Goal: Task Accomplishment & Management: Manage account settings

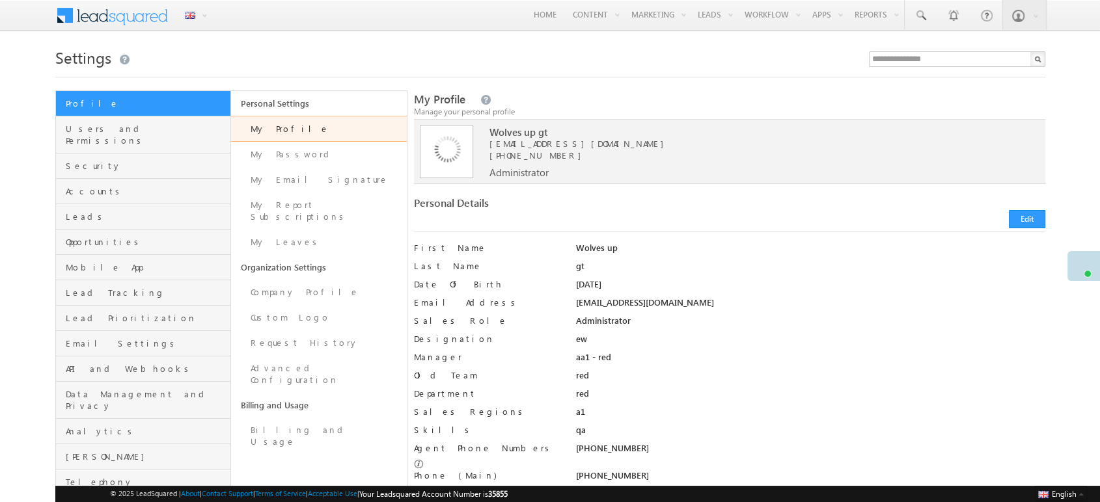
click at [920, 260] on div "gt" at bounding box center [809, 269] width 469 height 18
click at [121, 125] on span "Users and Permissions" at bounding box center [147, 134] width 162 height 23
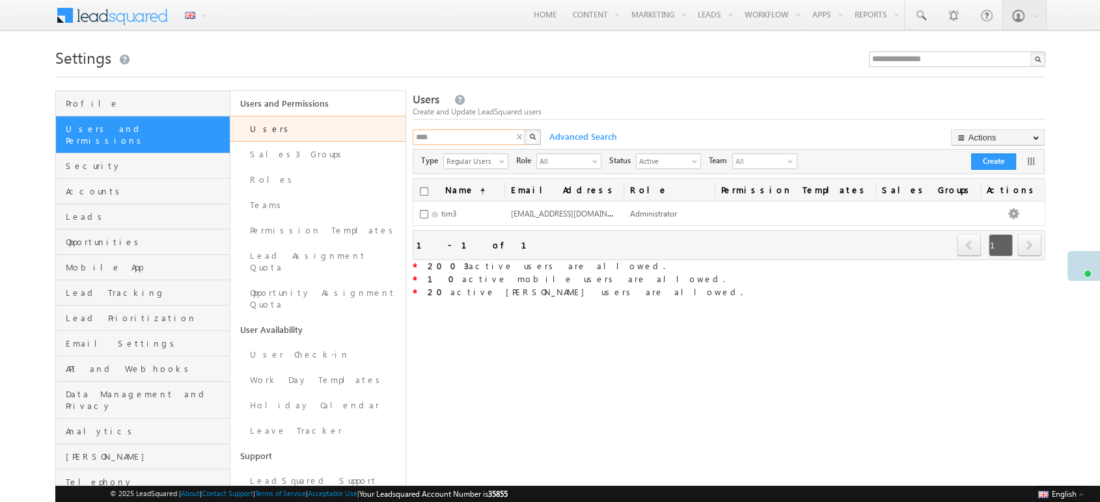
click at [515, 135] on input "****" at bounding box center [469, 138] width 113 height 16
click at [510, 137] on input "****" at bounding box center [469, 138] width 113 height 16
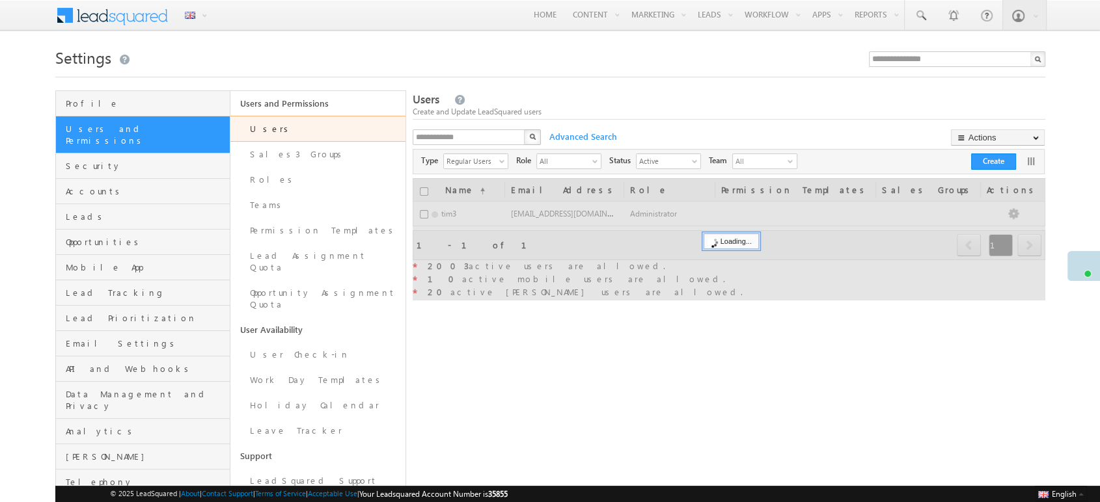
click at [522, 138] on div "X" at bounding box center [478, 139] width 130 height 19
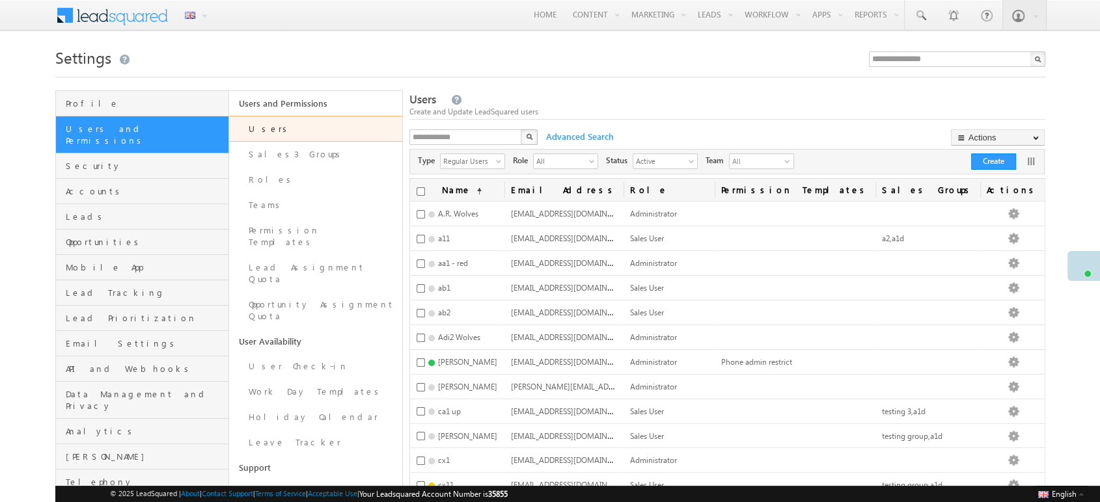
click at [633, 122] on div "Users Create and Update LeadSquared users X Advanced Search Actions Import User…" at bounding box center [727, 492] width 636 height 801
click at [583, 158] on span "All" at bounding box center [560, 160] width 53 height 13
click at [581, 232] on li "Sales User" at bounding box center [570, 229] width 64 height 13
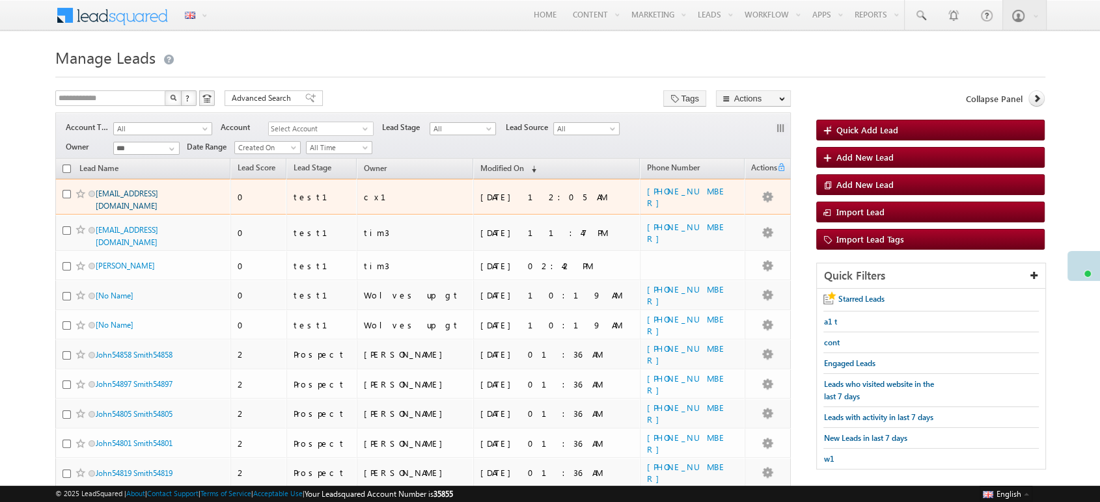
drag, startPoint x: 131, startPoint y: 191, endPoint x: 125, endPoint y: 193, distance: 6.8
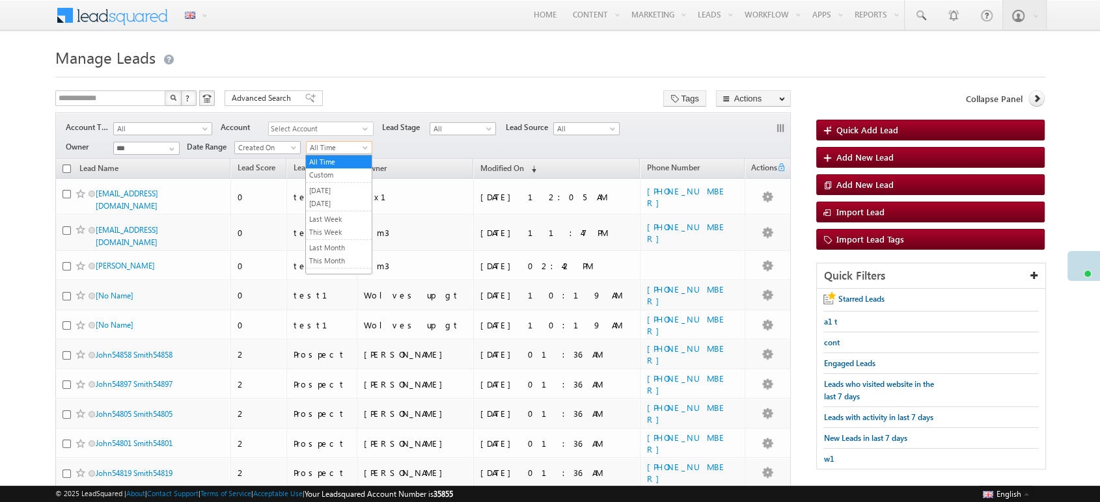
click at [346, 149] on span "All Time" at bounding box center [338, 148] width 62 height 12
click at [340, 198] on link "[DATE]" at bounding box center [339, 204] width 66 height 12
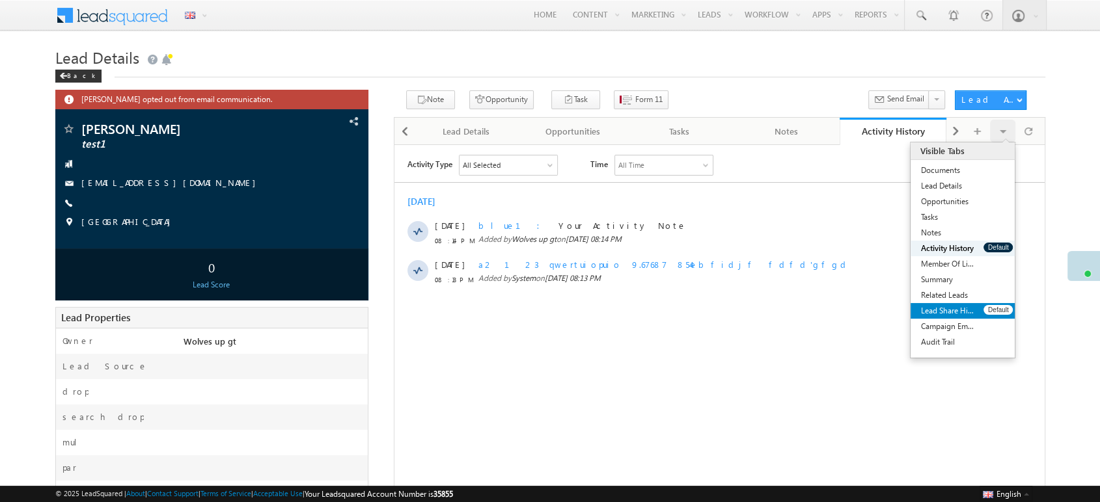
click at [952, 305] on link "Lead Share History" at bounding box center [947, 311] width 73 height 16
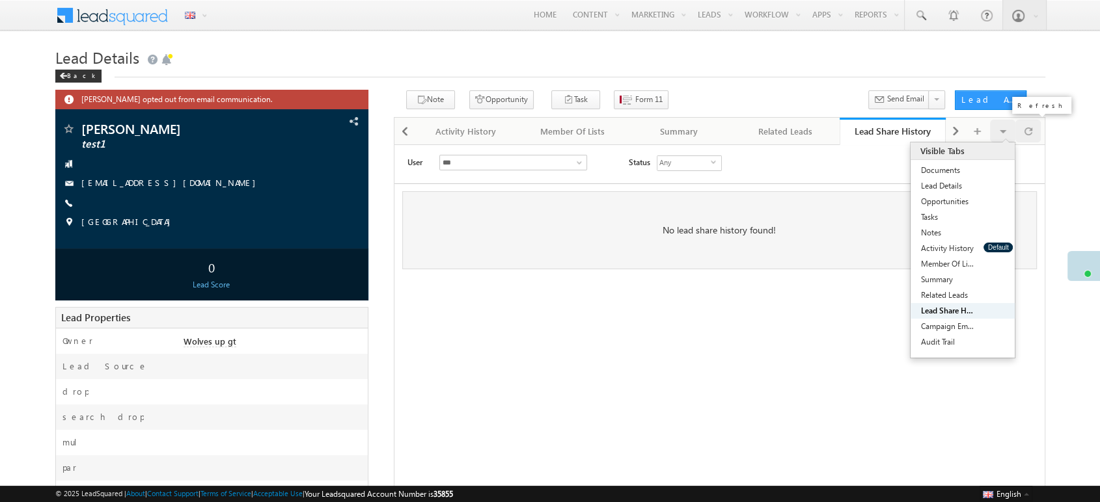
click at [1027, 130] on span at bounding box center [1028, 131] width 8 height 23
click at [1028, 131] on span at bounding box center [1028, 131] width 8 height 23
click at [1026, 133] on span at bounding box center [1028, 131] width 8 height 23
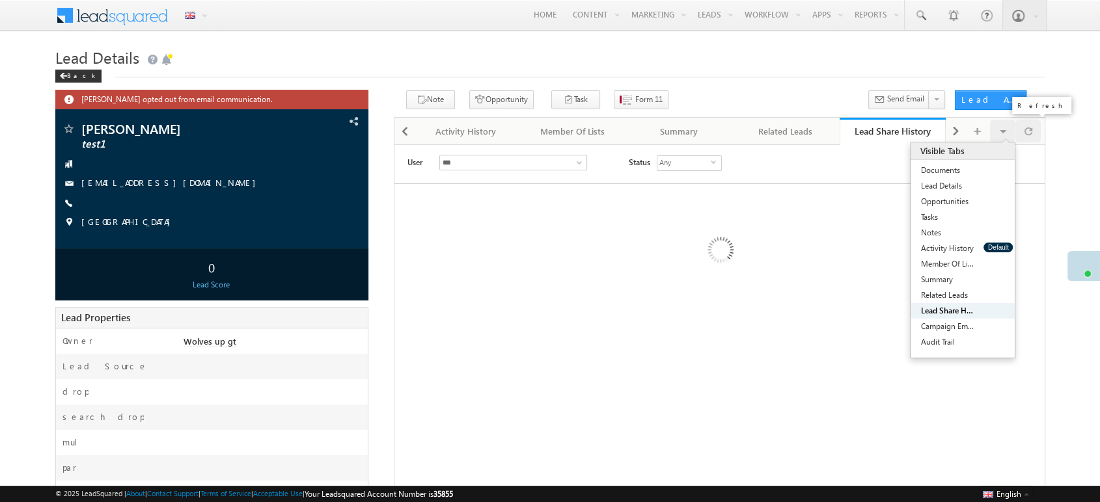
click at [1026, 133] on span at bounding box center [1028, 131] width 8 height 23
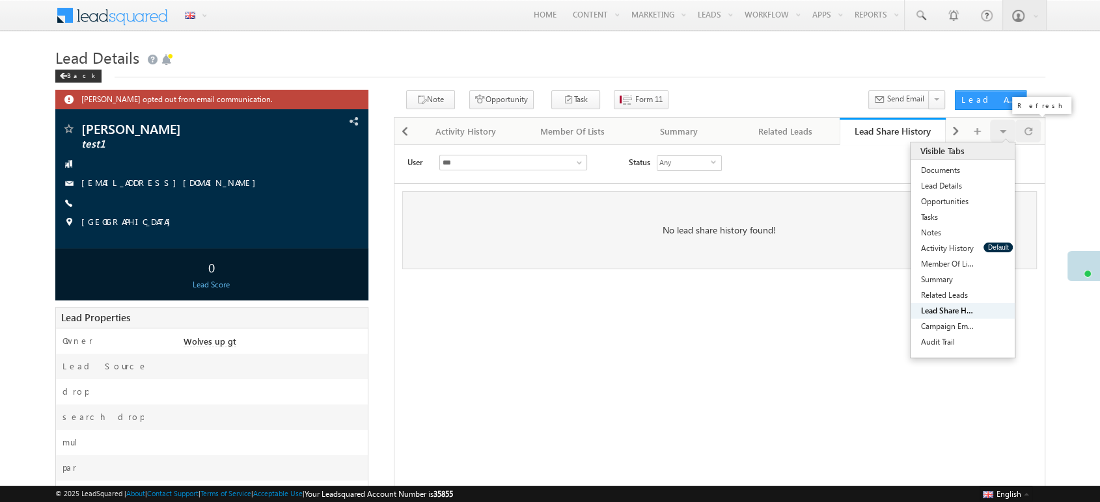
click at [1025, 133] on span at bounding box center [1028, 131] width 8 height 23
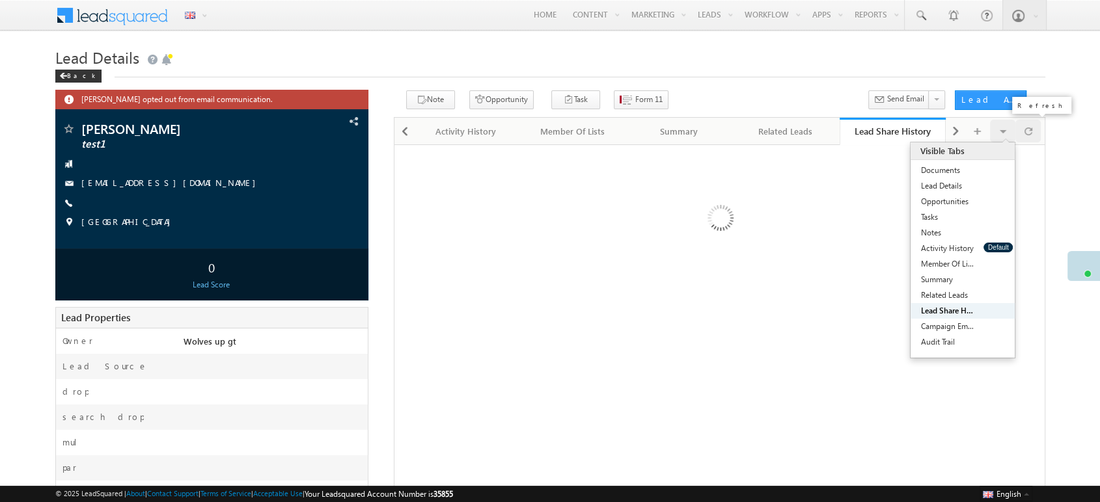
click at [1025, 133] on span at bounding box center [1028, 131] width 8 height 23
click at [1021, 142] on div at bounding box center [1027, 131] width 25 height 23
click at [1033, 144] on div "User *** *** Status Any select *" at bounding box center [719, 408] width 651 height 528
click at [1032, 139] on span at bounding box center [1028, 131] width 8 height 23
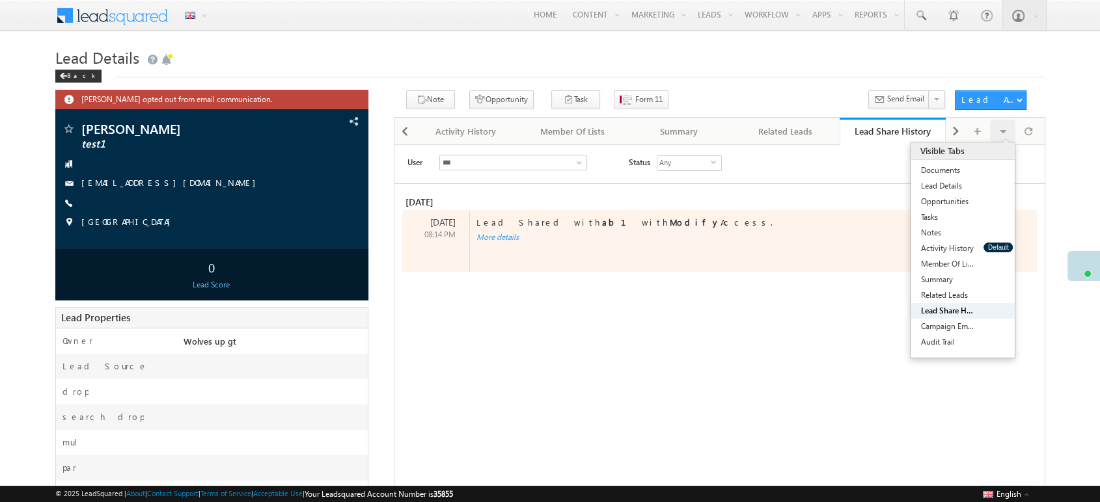
click at [514, 241] on div "More details" at bounding box center [743, 238] width 546 height 12
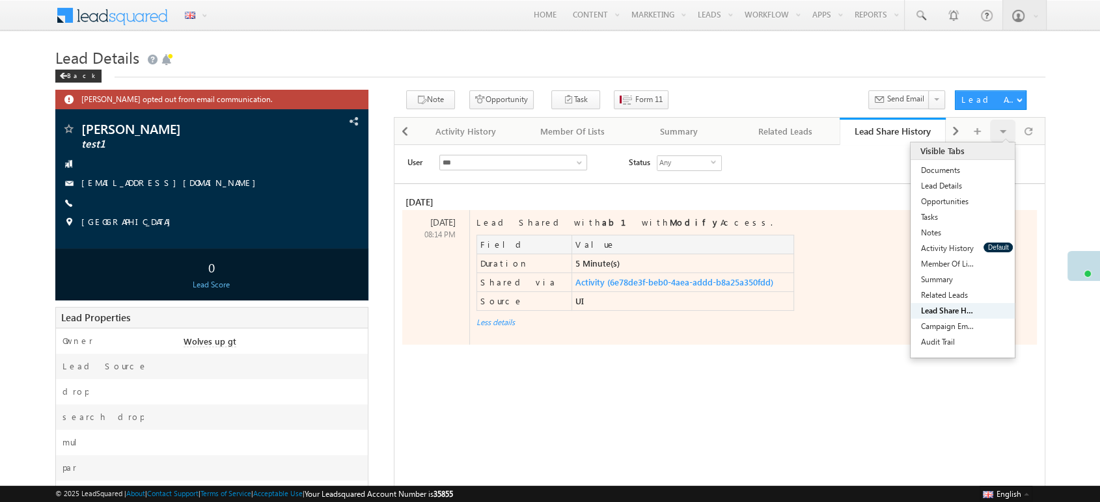
drag, startPoint x: 548, startPoint y: 217, endPoint x: 532, endPoint y: 221, distance: 16.6
click at [532, 221] on div "Lead Shared with ab1 with Modify Access." at bounding box center [743, 223] width 546 height 12
copy div "ab1"
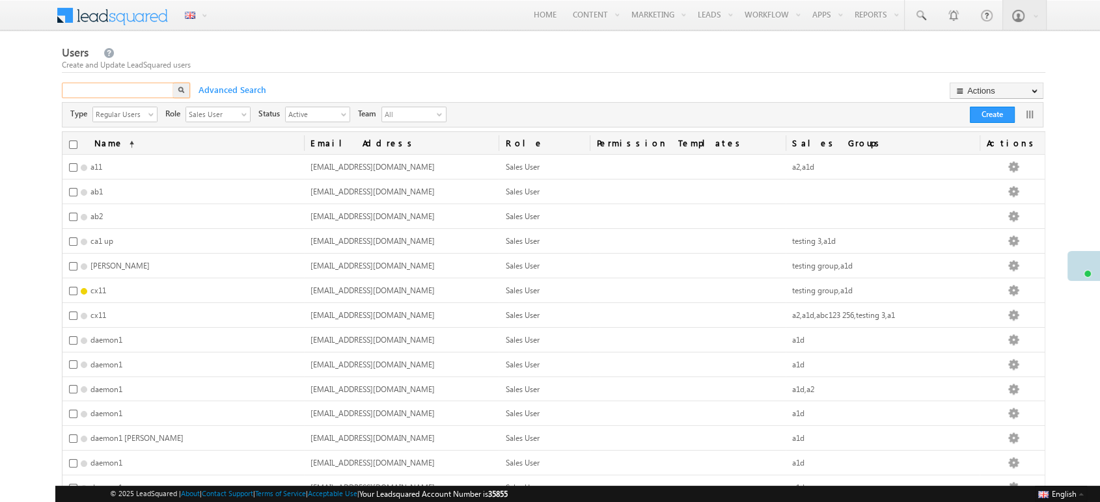
click at [143, 87] on input "text" at bounding box center [118, 91] width 113 height 16
paste input "***"
type input "***"
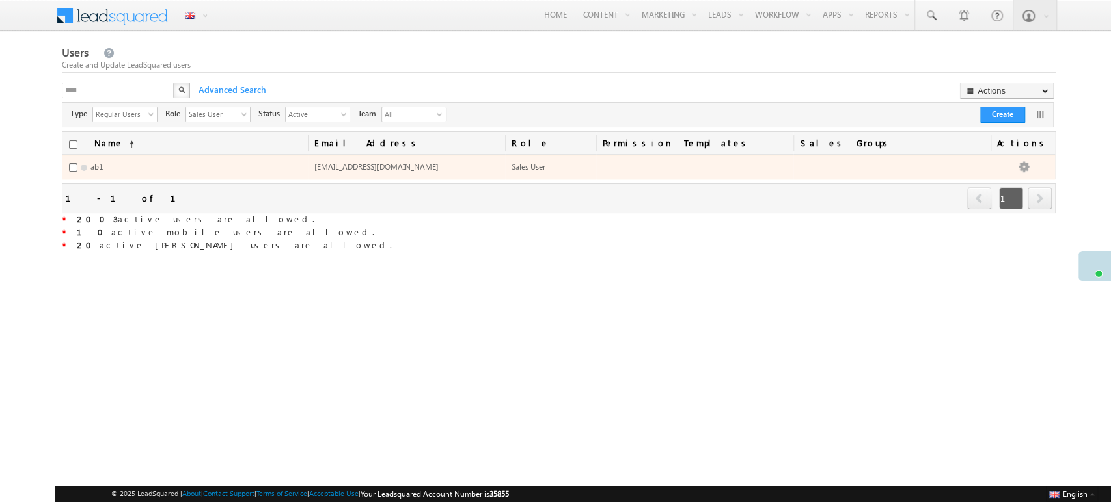
click at [352, 163] on span "ab1.wolves@mailinator.com" at bounding box center [376, 167] width 124 height 10
copy span "ab1.wolves@mailinator.com"
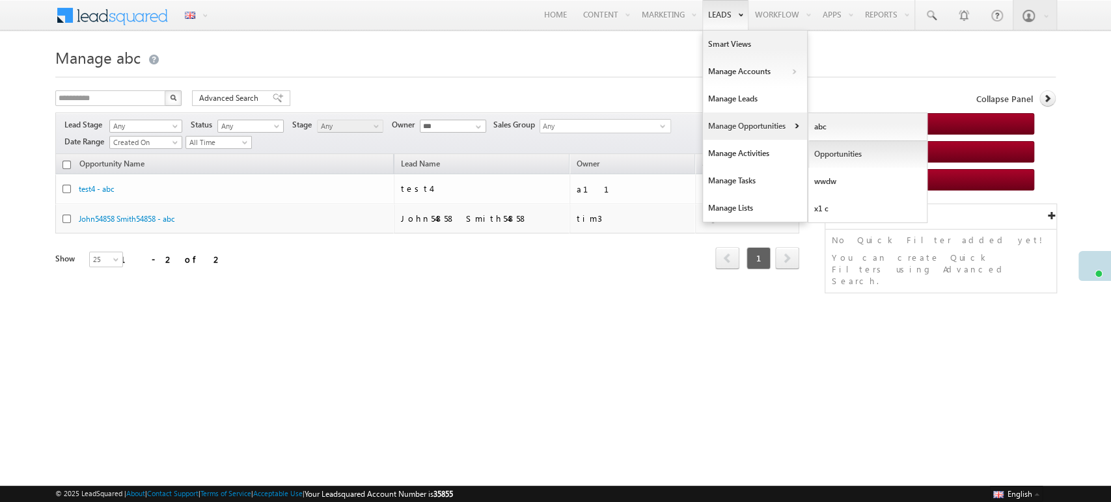
drag, startPoint x: 872, startPoint y: 152, endPoint x: 871, endPoint y: 165, distance: 13.0
click at [871, 165] on link "Opportunities" at bounding box center [867, 154] width 119 height 27
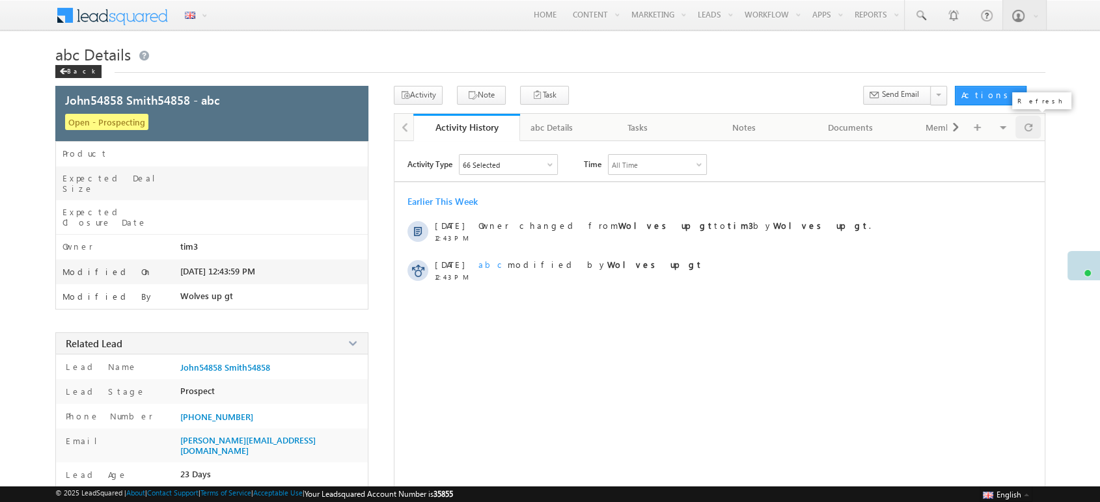
click at [1029, 127] on span at bounding box center [1028, 127] width 8 height 23
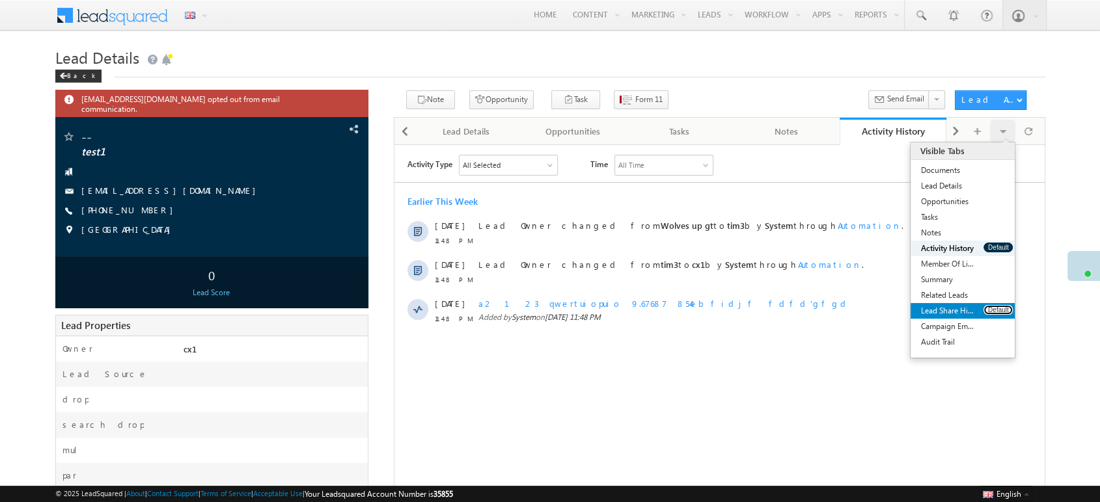
click at [984, 314] on button "Default" at bounding box center [997, 310] width 29 height 10
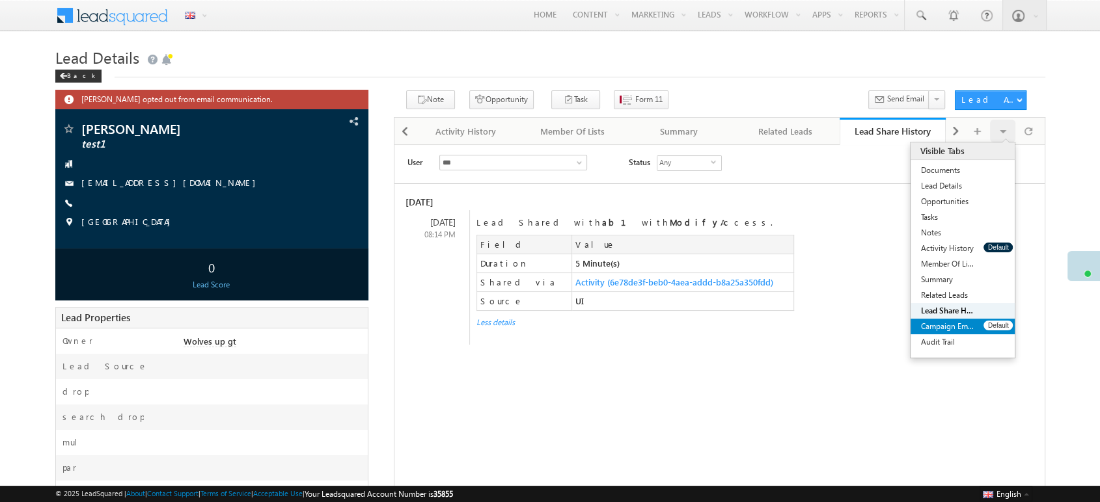
click at [958, 319] on link "Campaign Emails" at bounding box center [947, 327] width 73 height 16
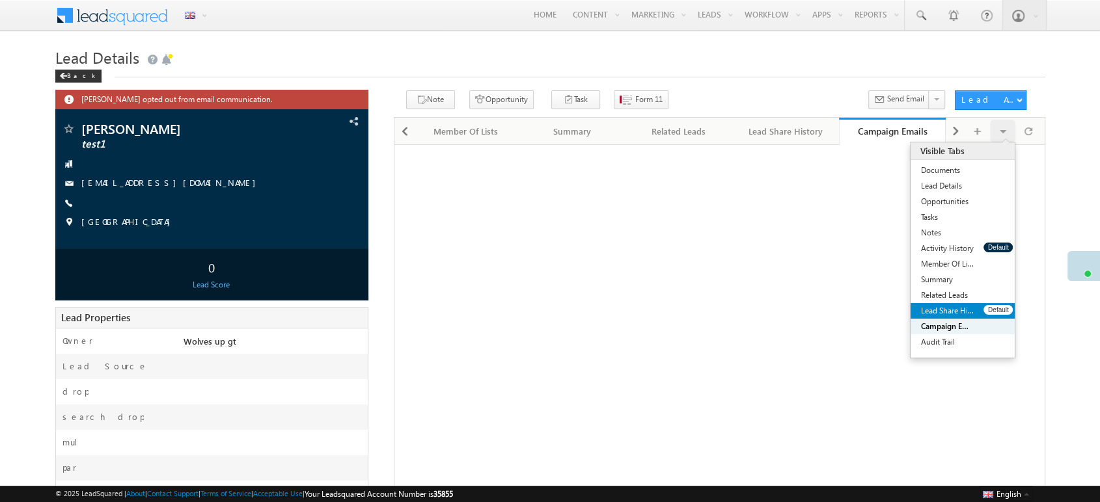
click at [946, 306] on link "Lead Share History" at bounding box center [947, 311] width 73 height 16
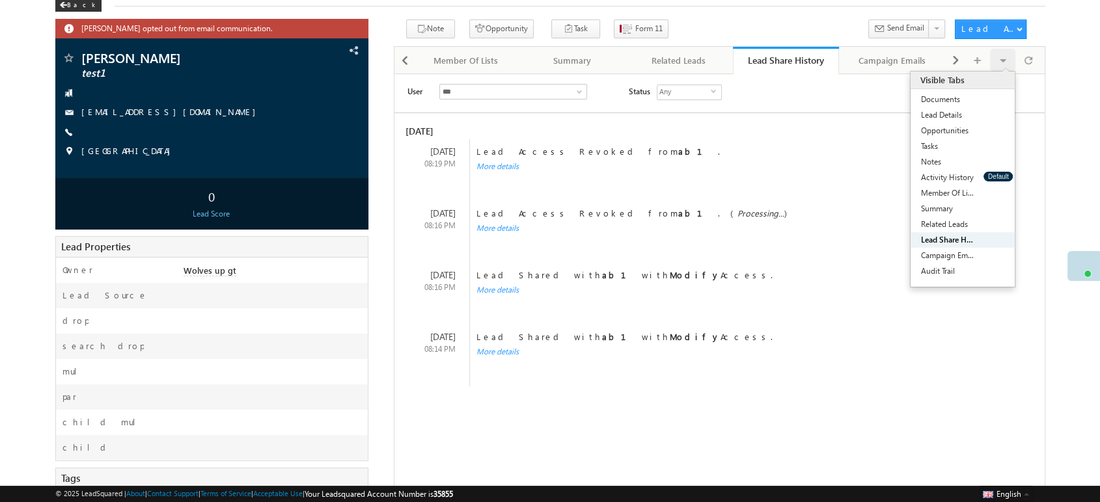
scroll to position [96, 0]
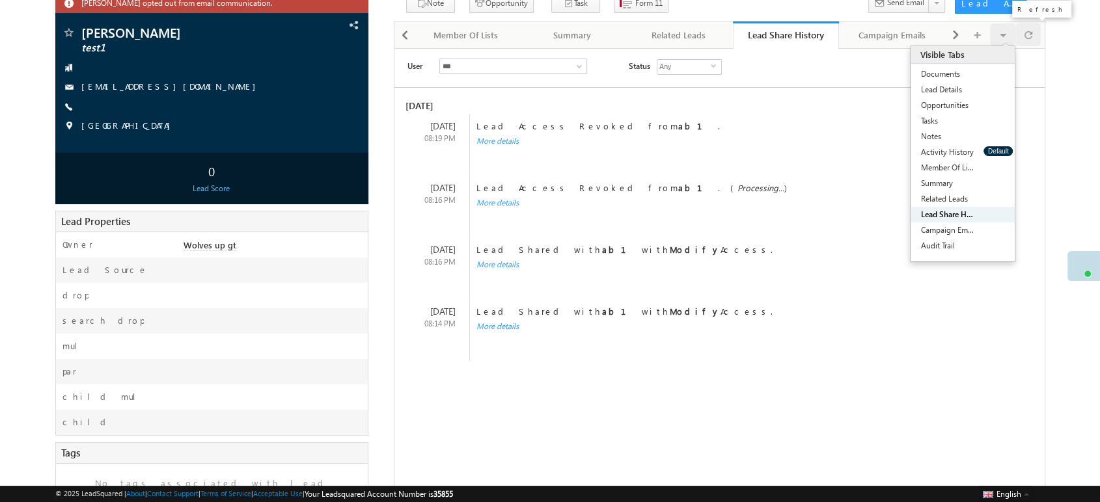
click at [1029, 44] on span at bounding box center [1028, 34] width 8 height 23
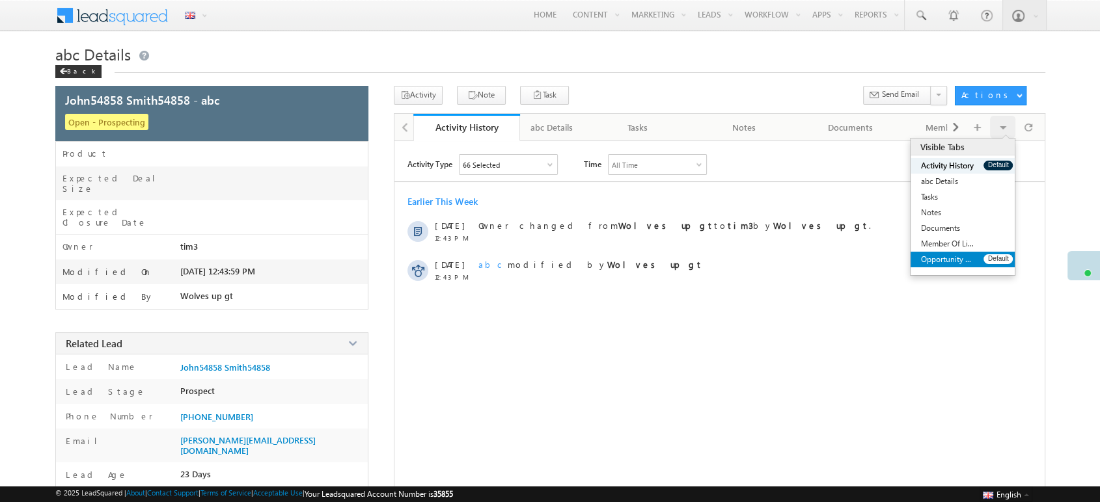
click at [960, 262] on link "Opportunity Share History" at bounding box center [947, 260] width 73 height 16
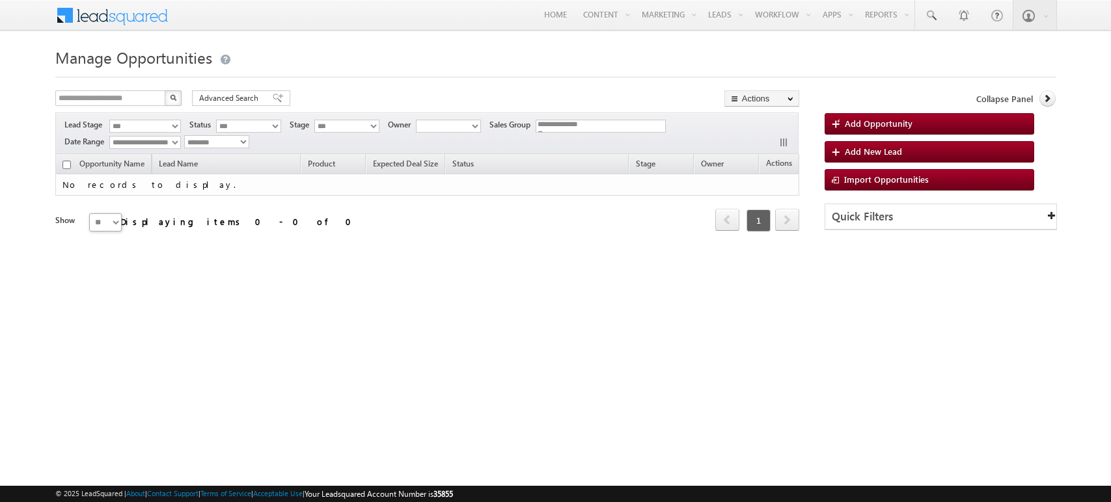
select select
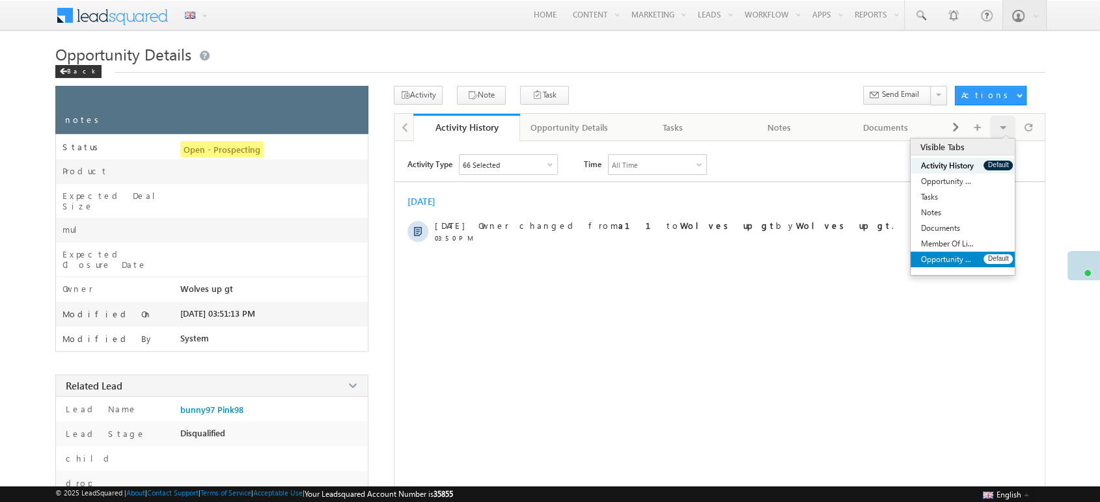
click at [983, 254] on link "Opportunity Share History" at bounding box center [947, 260] width 73 height 16
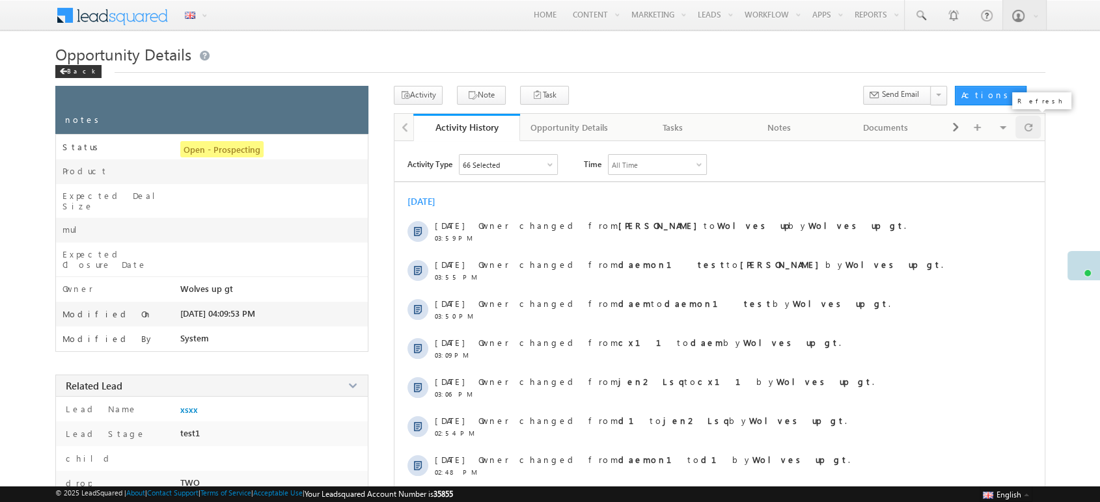
click at [1031, 128] on span at bounding box center [1028, 127] width 8 height 23
click at [1032, 124] on span at bounding box center [1028, 127] width 8 height 23
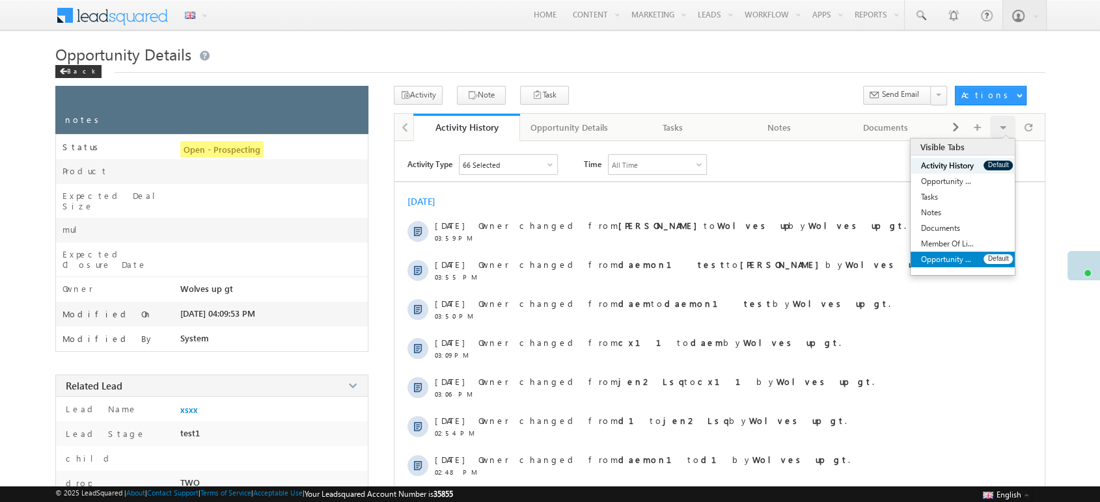
click at [976, 259] on link "Opportunity Share History" at bounding box center [947, 260] width 73 height 16
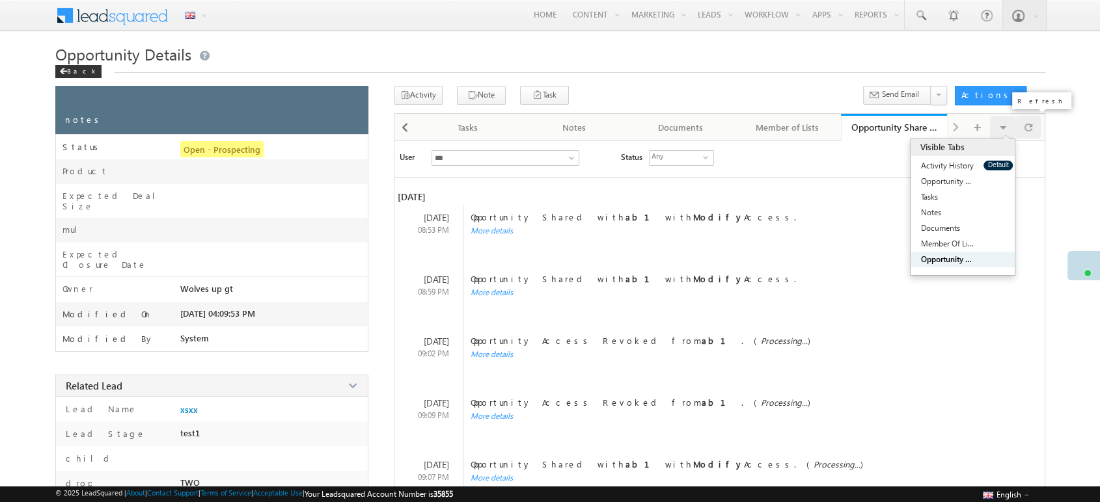
click at [1032, 129] on div at bounding box center [1027, 127] width 25 height 23
click at [1030, 139] on div "**********" at bounding box center [719, 126] width 651 height 27
click at [1032, 130] on div at bounding box center [1027, 127] width 25 height 23
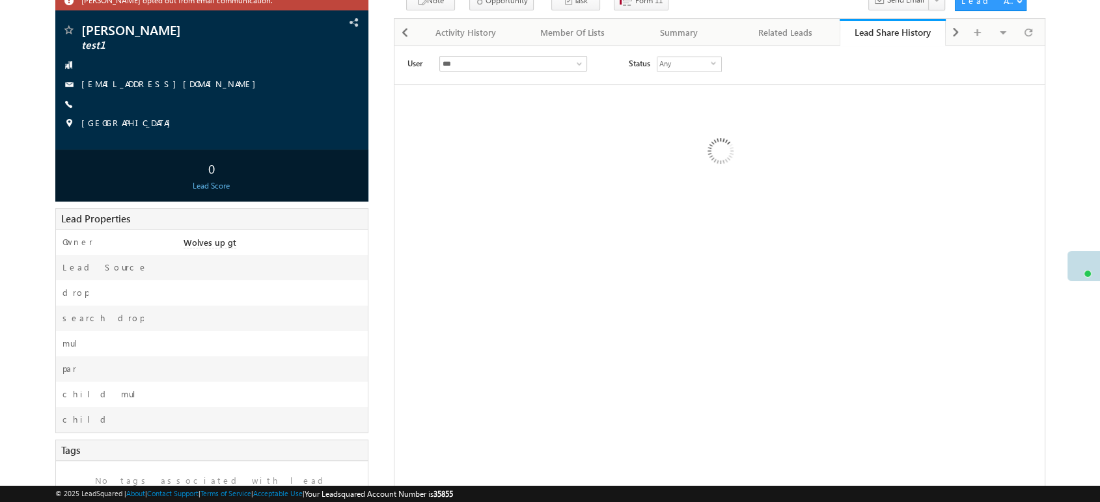
scroll to position [96, 0]
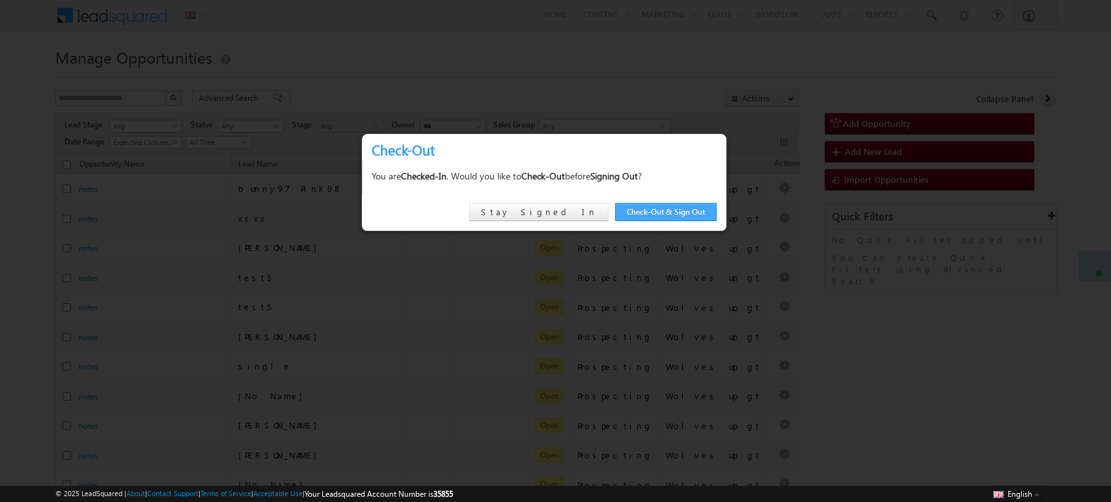
click at [661, 208] on link "Check-Out & Sign Out" at bounding box center [666, 212] width 102 height 18
